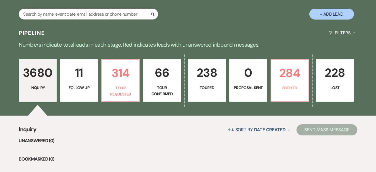
scroll to position [100, 0]
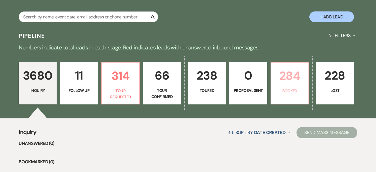
click at [306, 80] on p "284" at bounding box center [290, 75] width 31 height 19
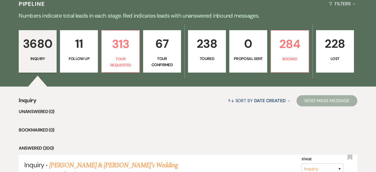
scroll to position [140, 0]
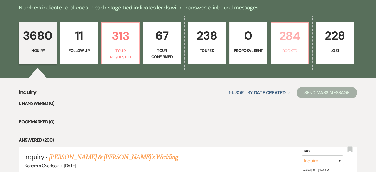
click at [306, 40] on p "284" at bounding box center [290, 36] width 31 height 19
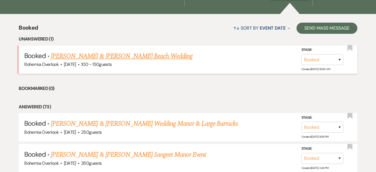
scroll to position [206, 0]
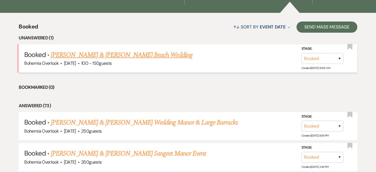
click at [171, 50] on link "Josh Brooks & Janie Graybeal's Beach Wedding" at bounding box center [122, 55] width 142 height 10
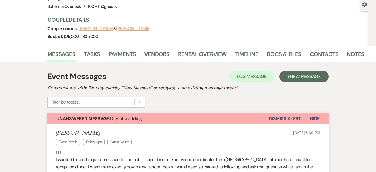
scroll to position [41, 0]
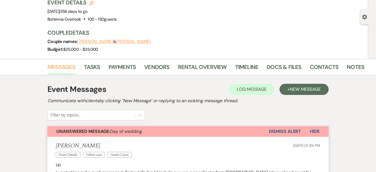
click at [47, 67] on link "Messages" at bounding box center [61, 69] width 28 height 12
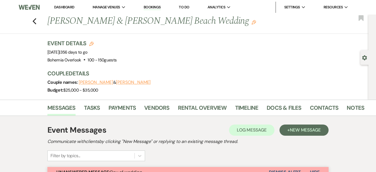
scroll to position [0, 0]
click at [69, 7] on link "Dashboard" at bounding box center [64, 7] width 20 height 5
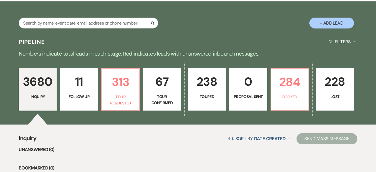
scroll to position [105, 0]
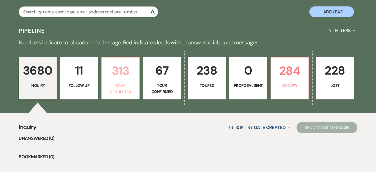
click at [135, 76] on p "313" at bounding box center [120, 70] width 31 height 19
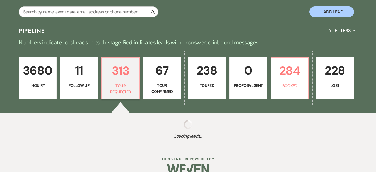
select select "2"
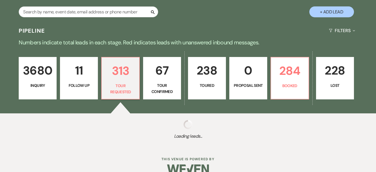
select select "2"
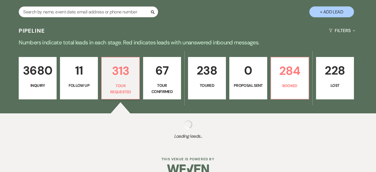
select select "2"
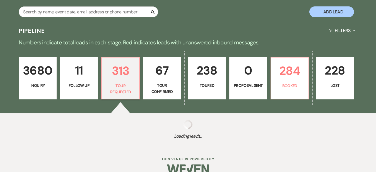
select select "2"
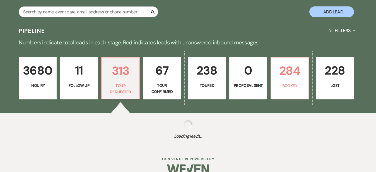
select select "2"
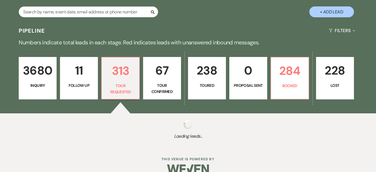
select select "2"
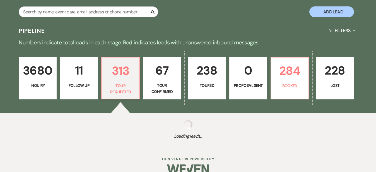
select select "2"
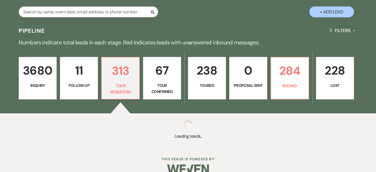
select select "2"
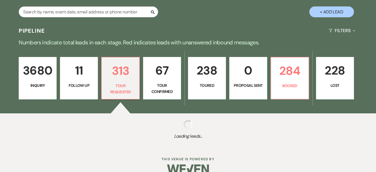
select select "2"
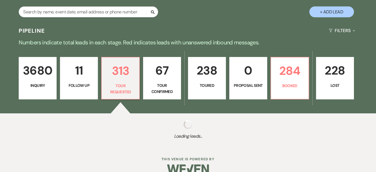
select select "2"
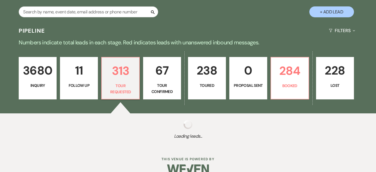
select select "2"
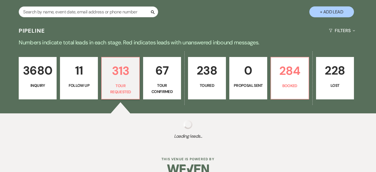
select select "2"
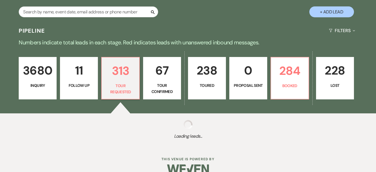
select select "2"
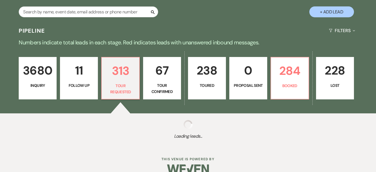
select select "2"
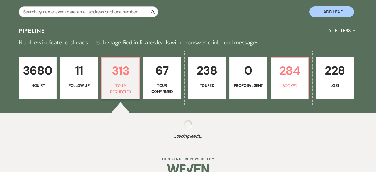
select select "2"
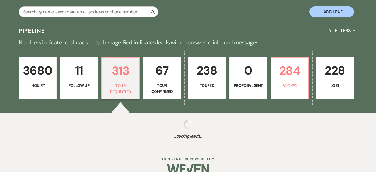
select select "2"
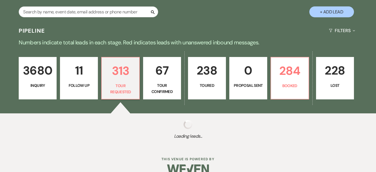
select select "2"
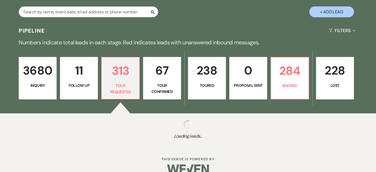
select select "2"
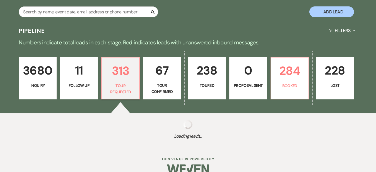
select select "2"
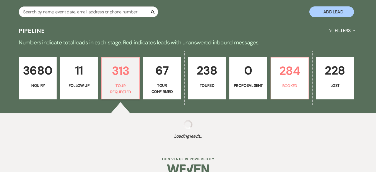
select select "2"
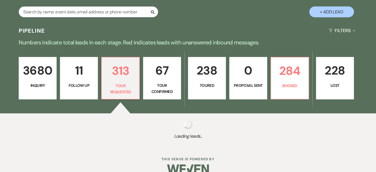
select select "2"
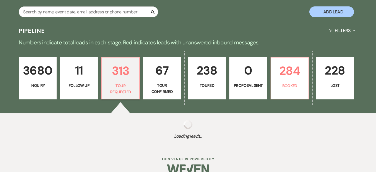
select select "2"
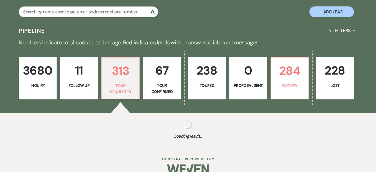
select select "2"
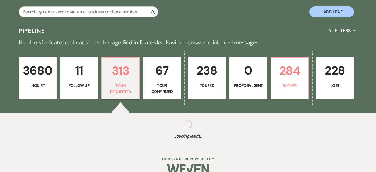
select select "2"
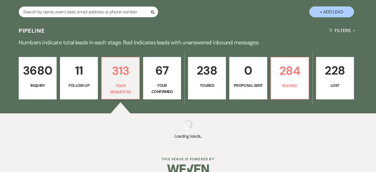
select select "2"
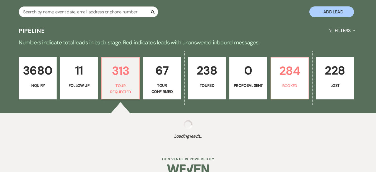
select select "2"
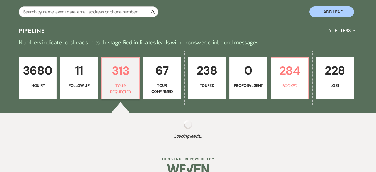
select select "2"
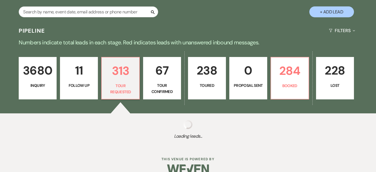
select select "2"
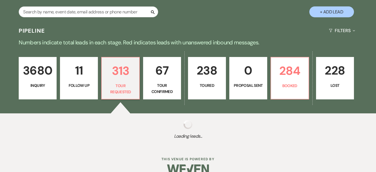
select select "2"
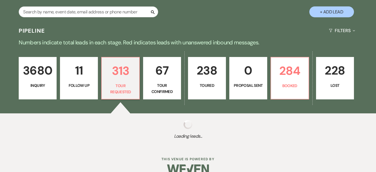
select select "2"
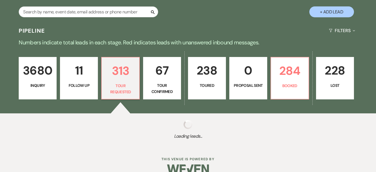
select select "2"
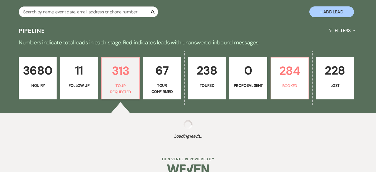
select select "2"
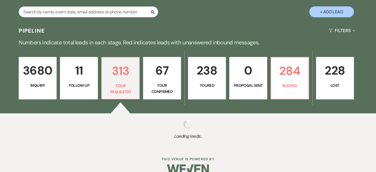
select select "2"
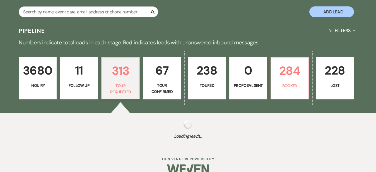
select select "2"
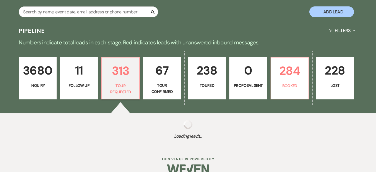
select select "2"
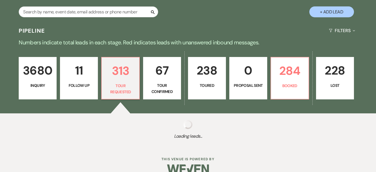
select select "2"
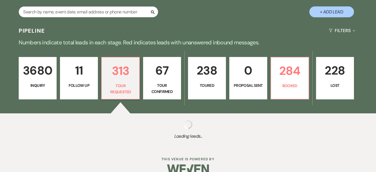
select select "2"
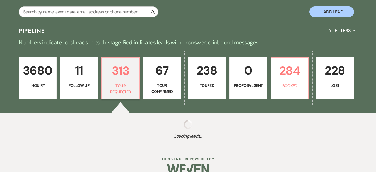
select select "2"
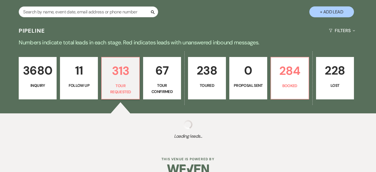
select select "2"
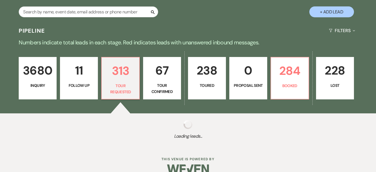
select select "2"
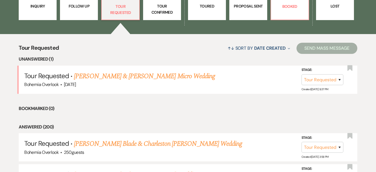
scroll to position [190, 0]
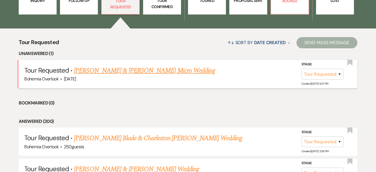
click at [132, 66] on link "Chris Fischer & Kelly Marinelli's Micro Wedding" at bounding box center [144, 71] width 141 height 10
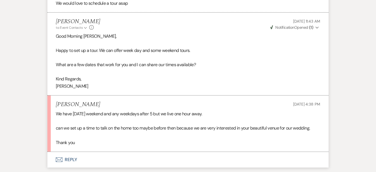
scroll to position [549, 0]
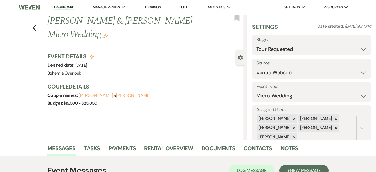
scroll to position [0, 0]
click at [63, 7] on link "Dashboard" at bounding box center [64, 7] width 20 height 5
